Goal: Register for event/course

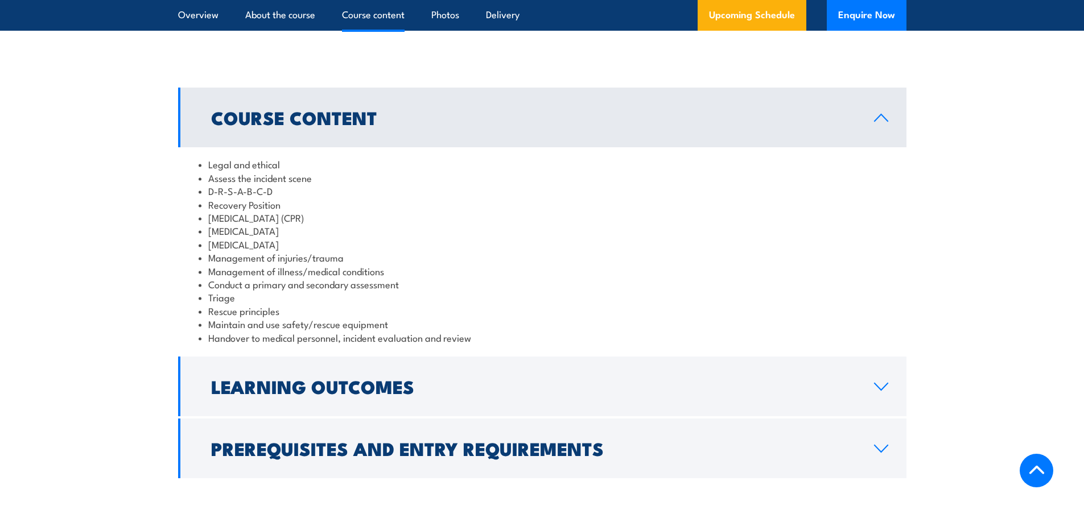
scroll to position [910, 0]
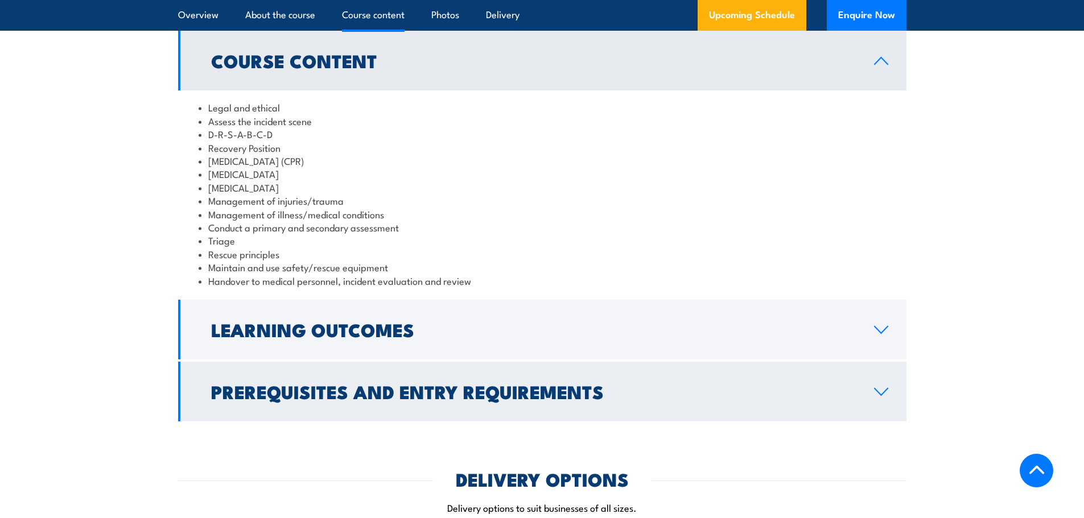
click at [864, 317] on link "Learning Outcomes" at bounding box center [542, 330] width 728 height 60
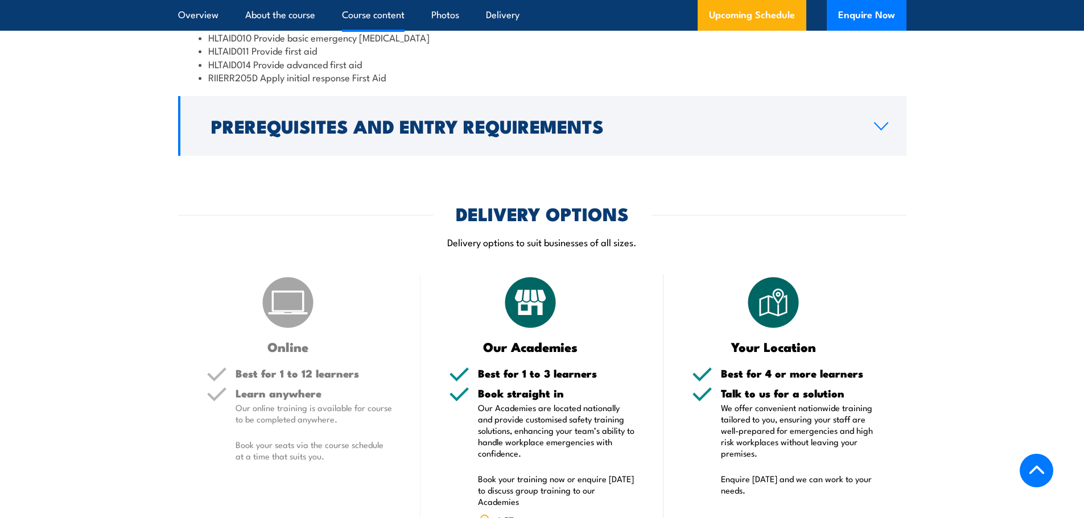
scroll to position [1081, 0]
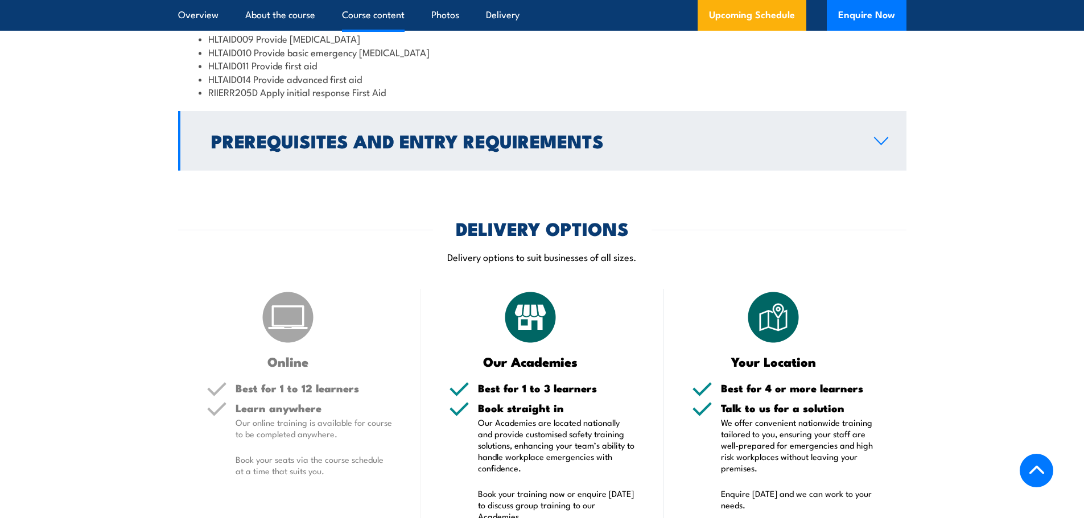
click at [885, 137] on icon at bounding box center [880, 141] width 15 height 9
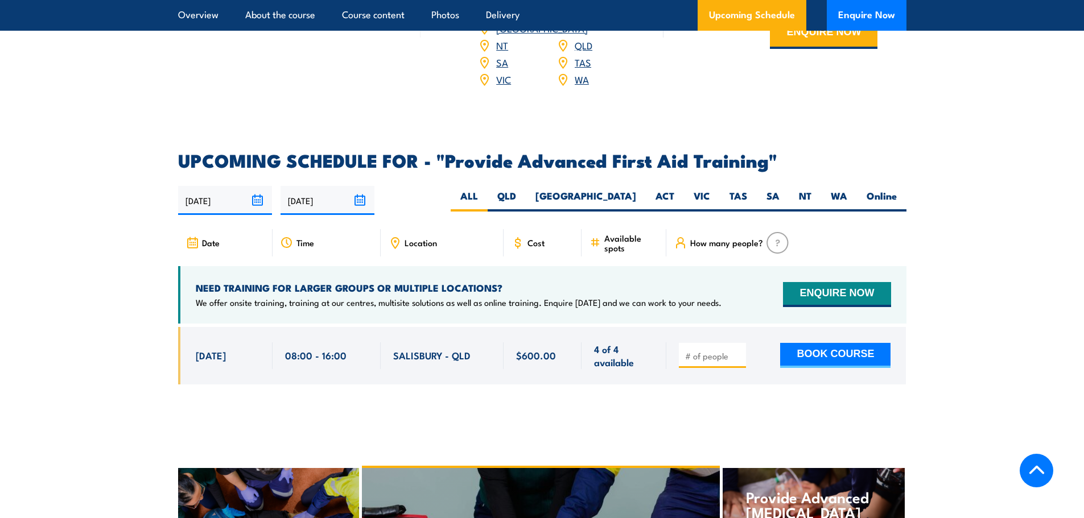
scroll to position [1627, 0]
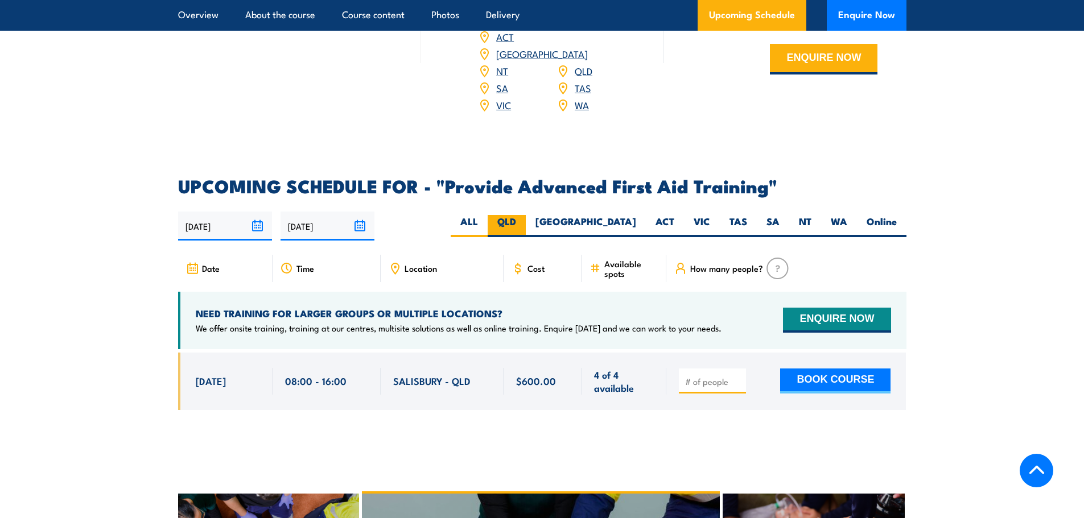
click at [526, 215] on label "QLD" at bounding box center [507, 226] width 38 height 22
click at [523, 215] on input "QLD" at bounding box center [519, 218] width 7 height 7
radio input "true"
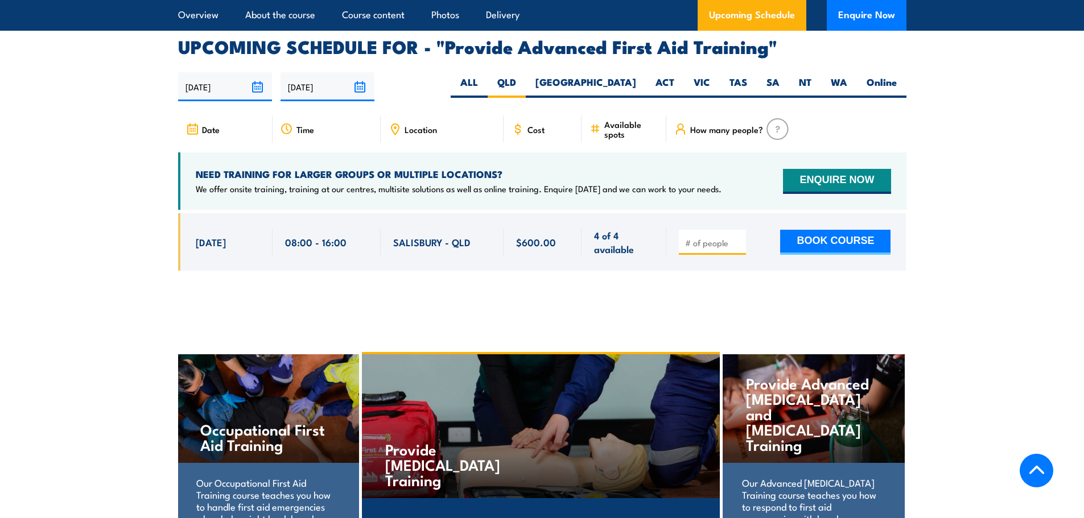
scroll to position [1806, 0]
